Goal: Find specific page/section: Find specific page/section

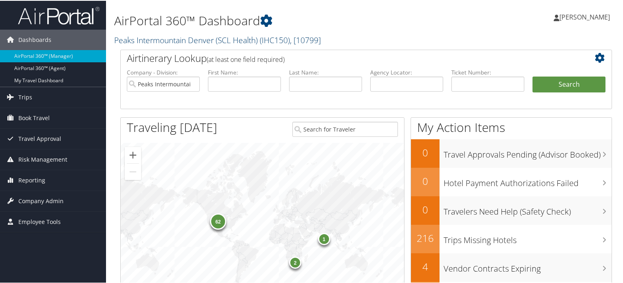
click at [206, 40] on link "Peaks Intermountain Denver (SCL Health) ( IHC150 ) , [ 10799 ]" at bounding box center [217, 39] width 207 height 11
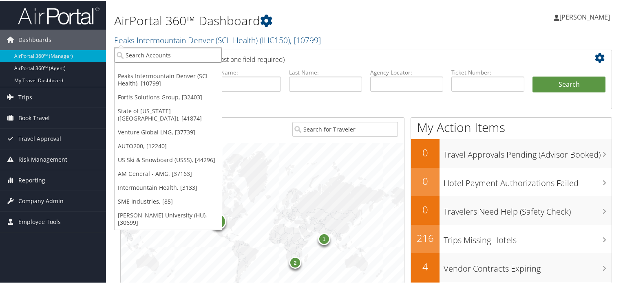
click at [166, 54] on input "search" at bounding box center [168, 54] width 107 height 15
paste input "003852"
type input "003852"
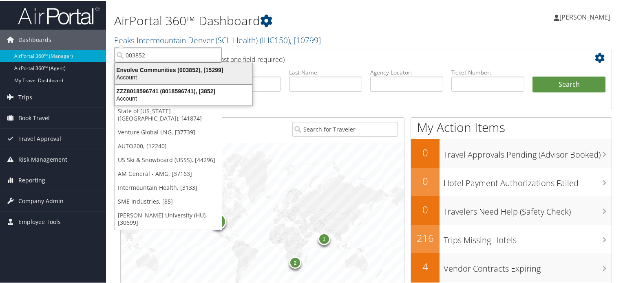
click at [162, 71] on div "Envolve Communities (003852), [15299]" at bounding box center [183, 69] width 147 height 7
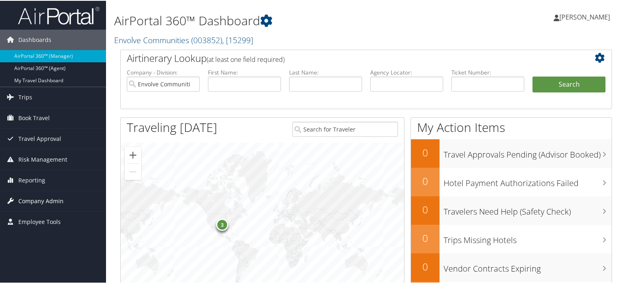
click at [47, 196] on span "Company Admin" at bounding box center [40, 200] width 45 height 20
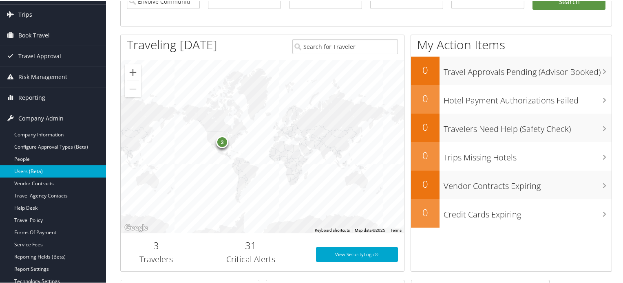
scroll to position [83, 0]
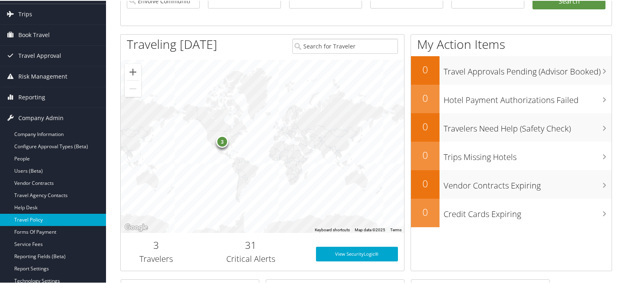
click at [38, 219] on link "Travel Policy" at bounding box center [53, 219] width 106 height 12
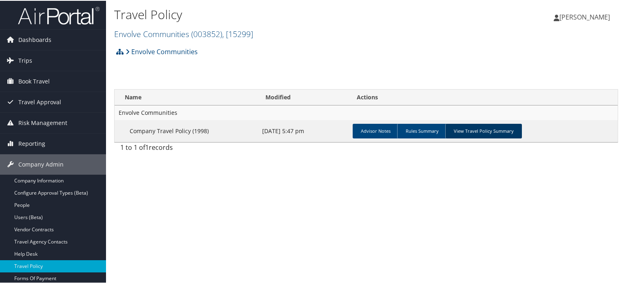
click at [485, 135] on link "View Travel Policy Summary" at bounding box center [483, 130] width 77 height 15
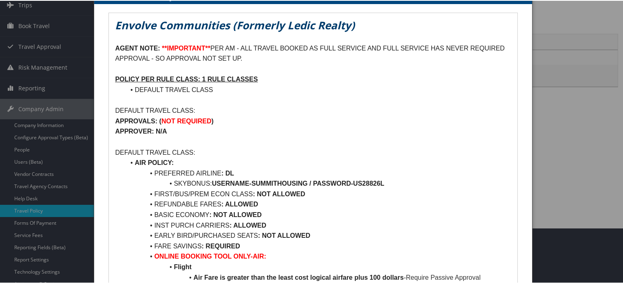
scroll to position [54, 0]
